Goal: Task Accomplishment & Management: Manage account settings

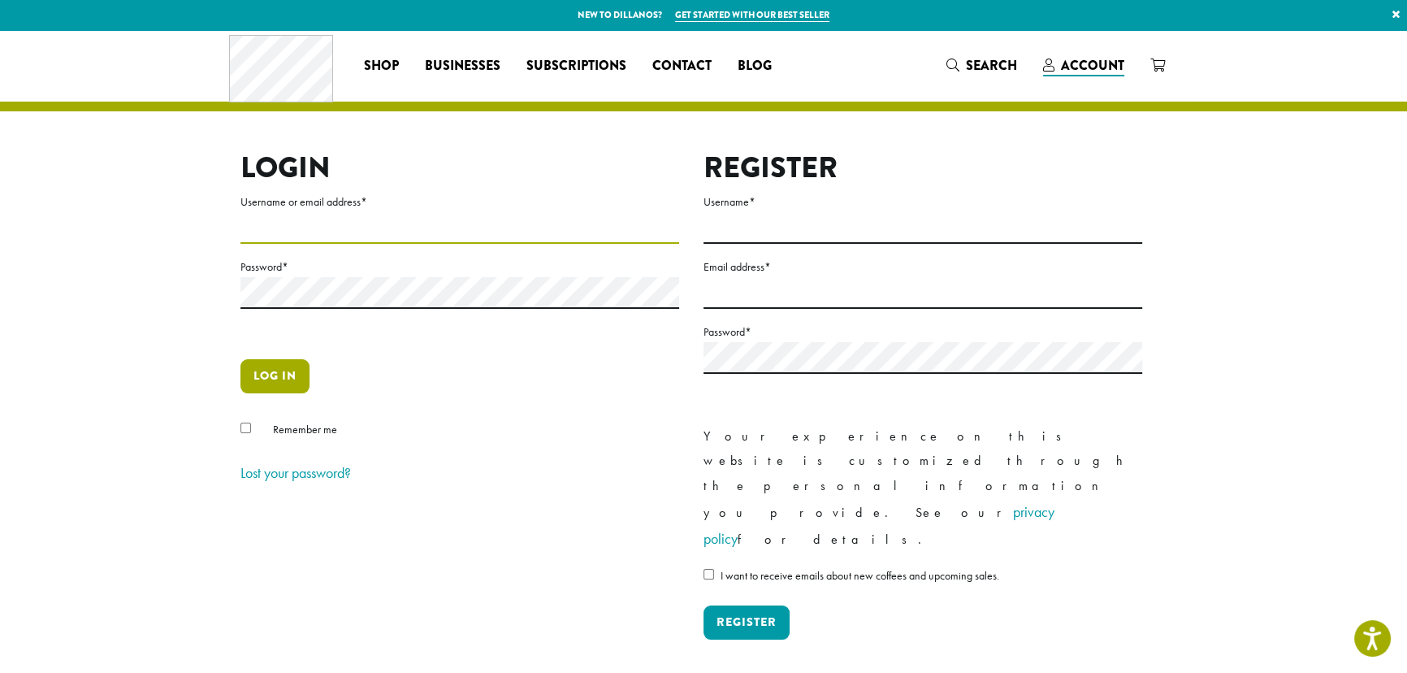
type input "**********"
click at [289, 359] on button "Log in" at bounding box center [275, 376] width 69 height 34
click at [272, 381] on button "Log in" at bounding box center [275, 376] width 69 height 34
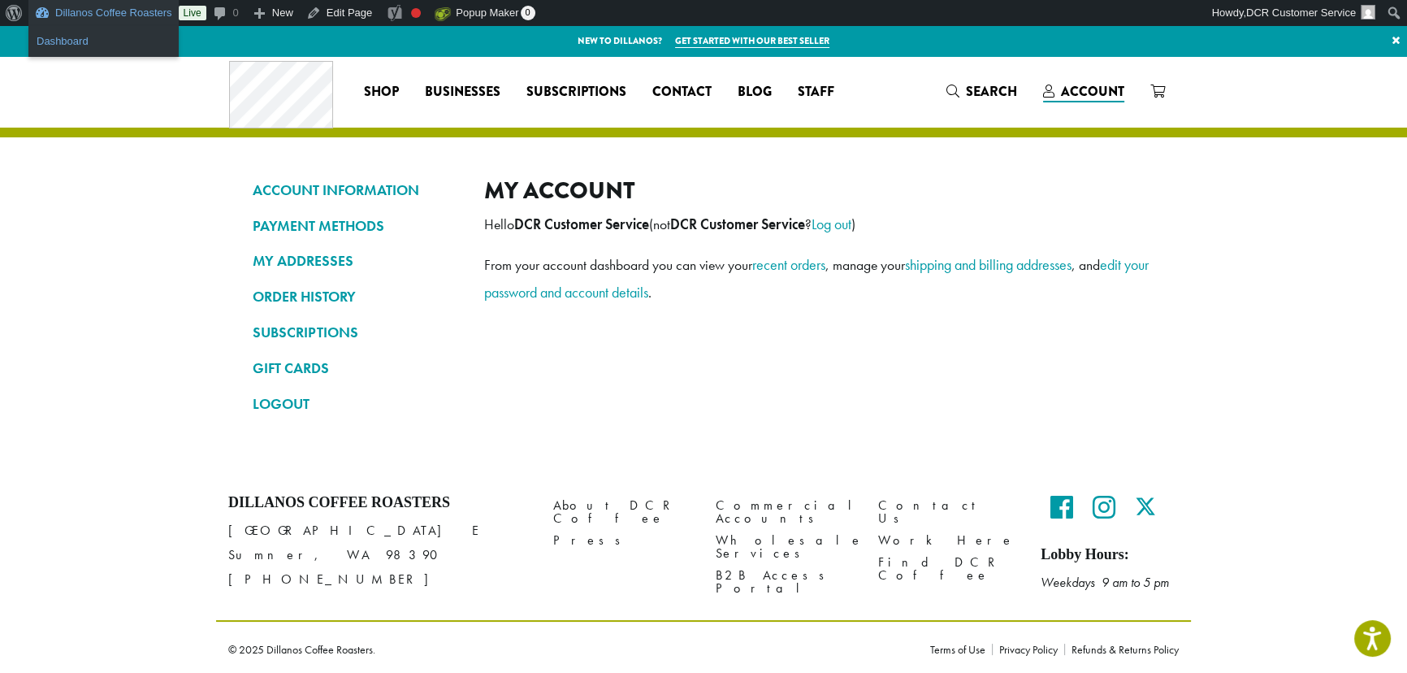
click at [60, 41] on link "Dashboard" at bounding box center [103, 41] width 150 height 21
